Goal: Find specific page/section: Find specific page/section

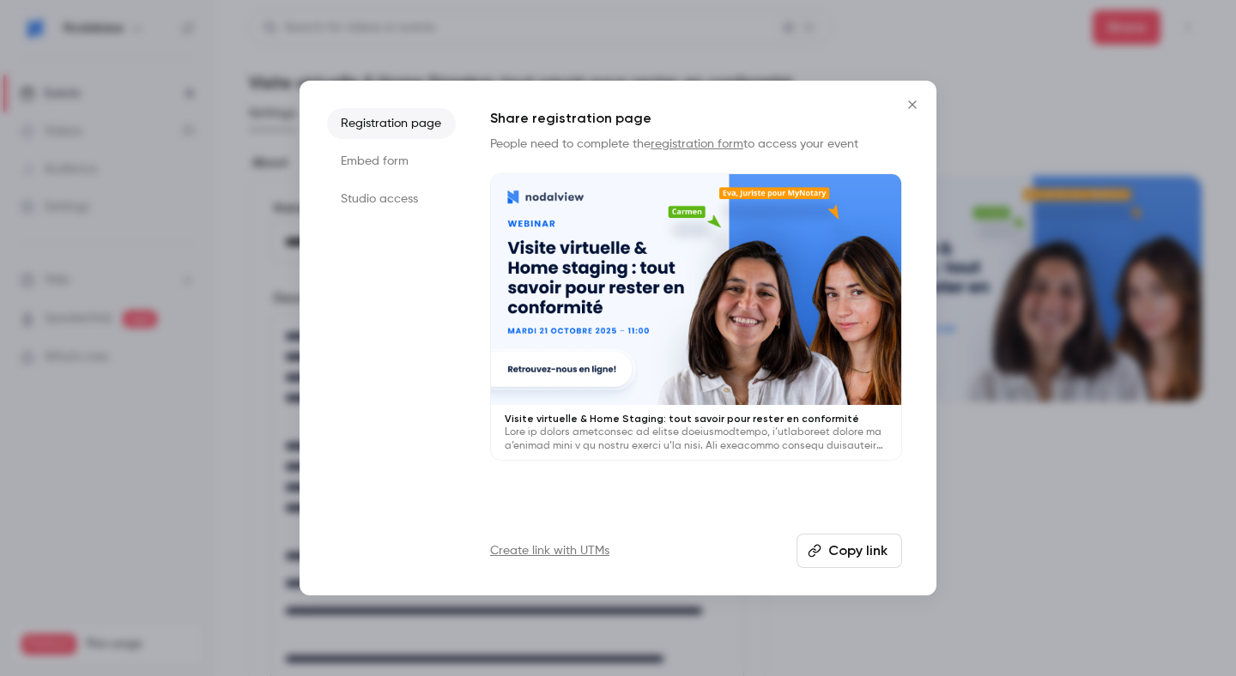
click at [910, 107] on icon "Close" at bounding box center [912, 105] width 21 height 14
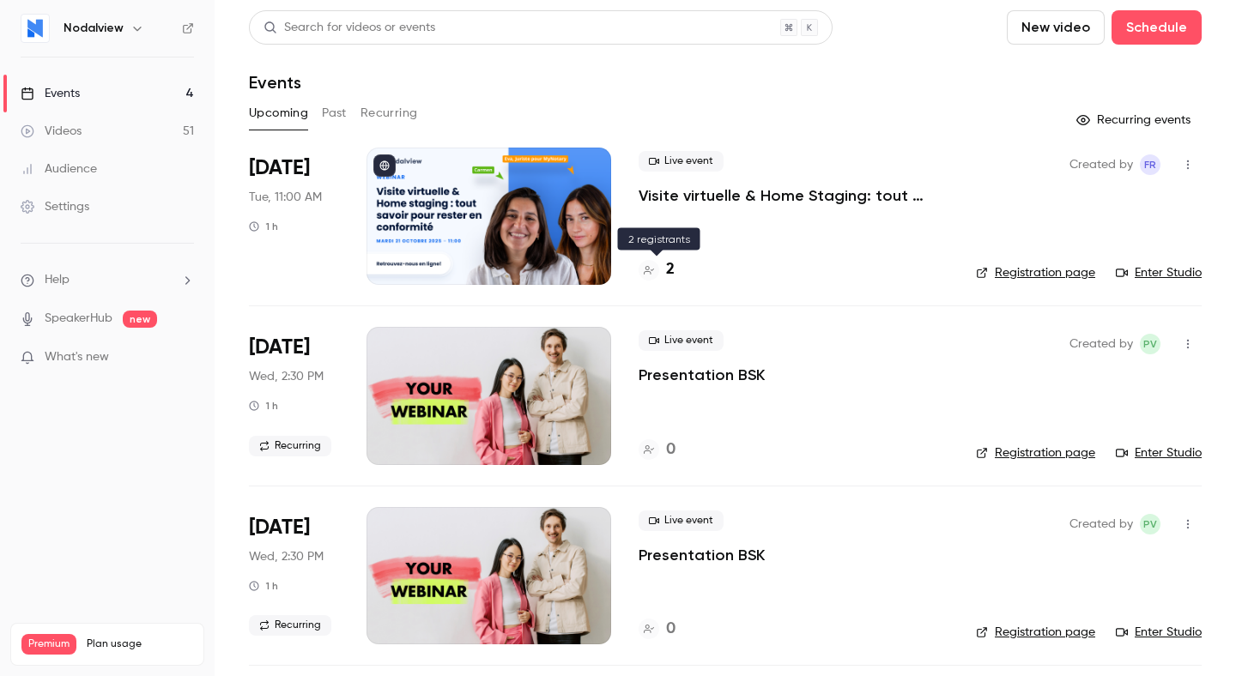
click at [666, 270] on h4 "2" at bounding box center [670, 269] width 9 height 23
